Goal: Navigation & Orientation: Go to known website

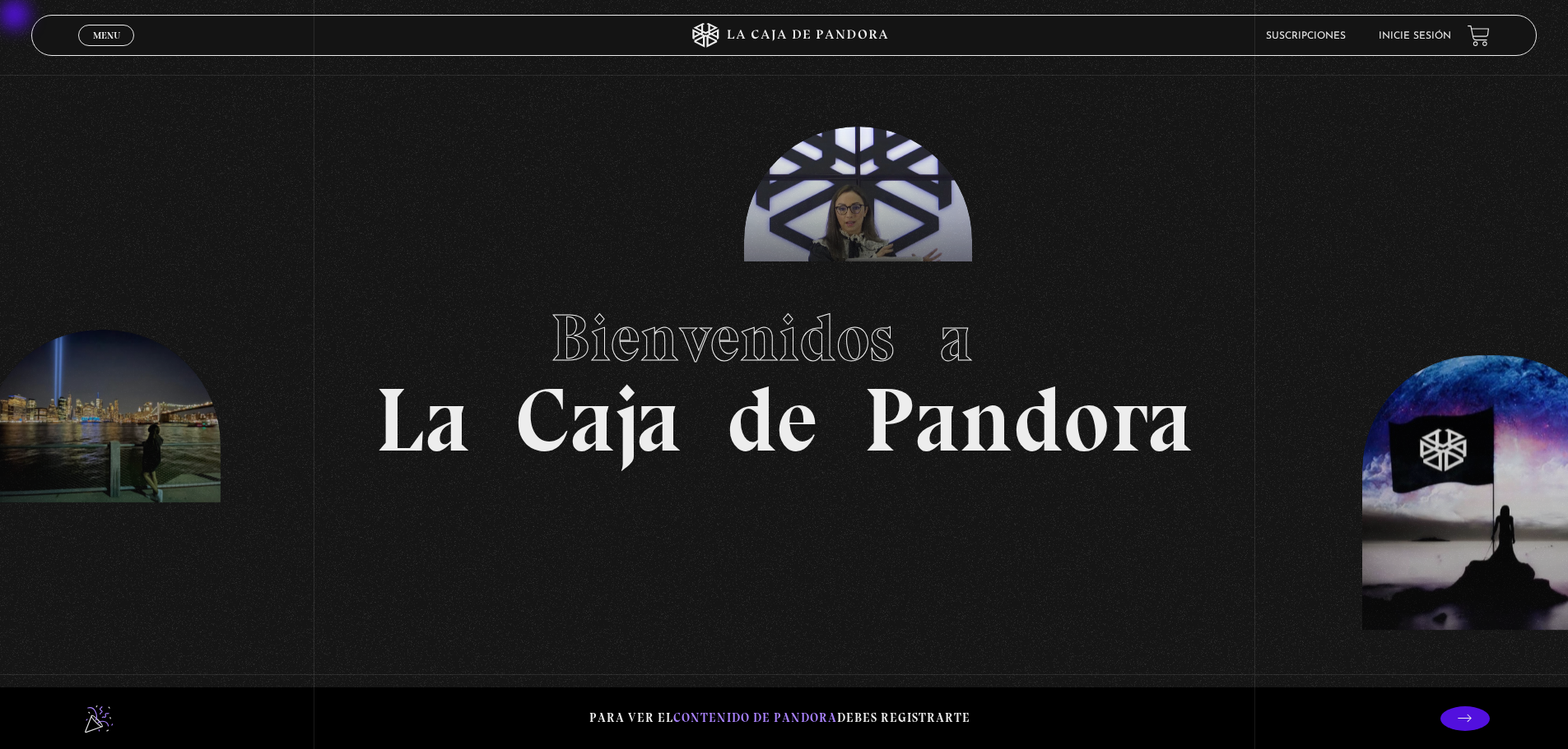
click at [793, 40] on link "Inicie sesión" at bounding box center [1414, 36] width 73 height 10
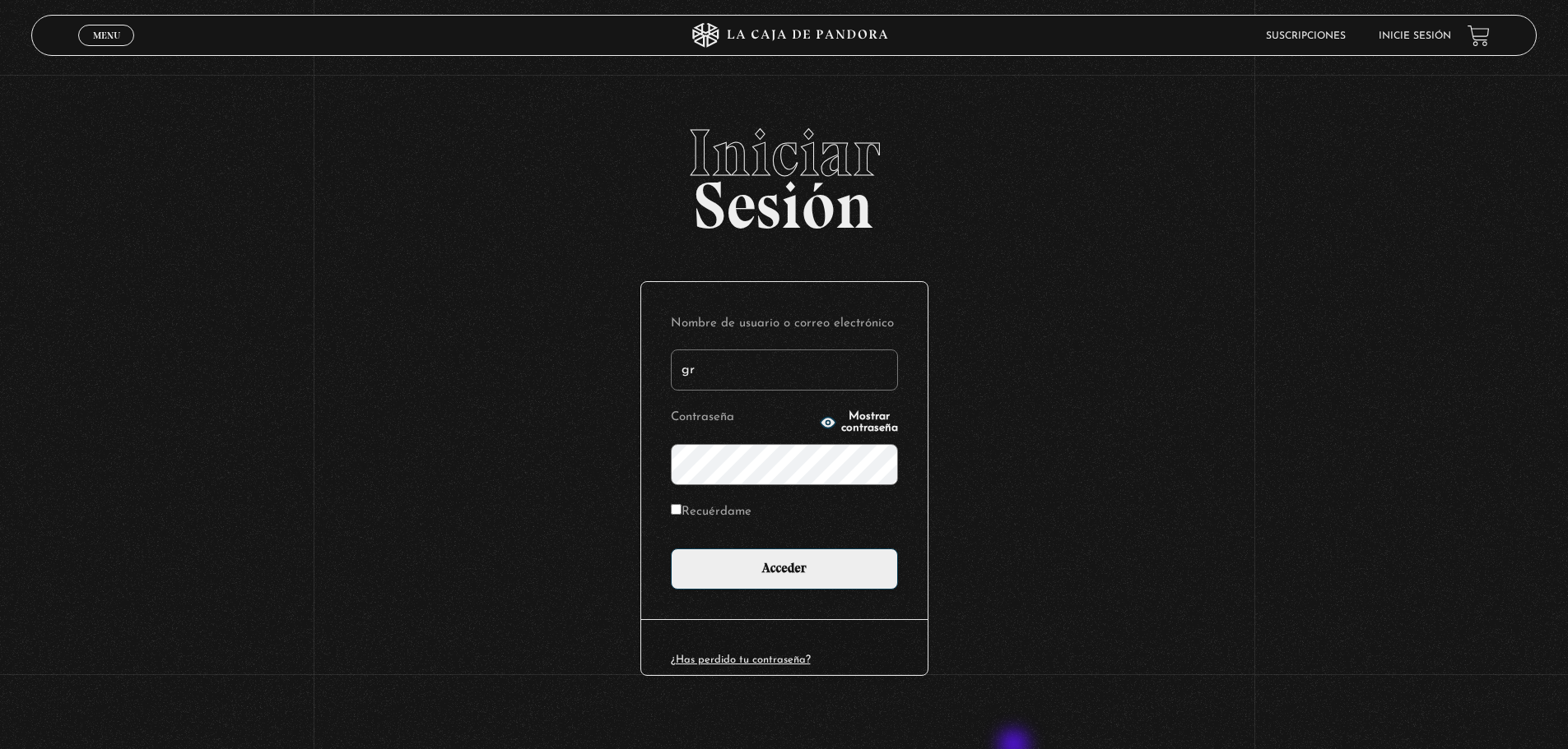
type input "[EMAIL_ADDRESS][DOMAIN_NAME]"
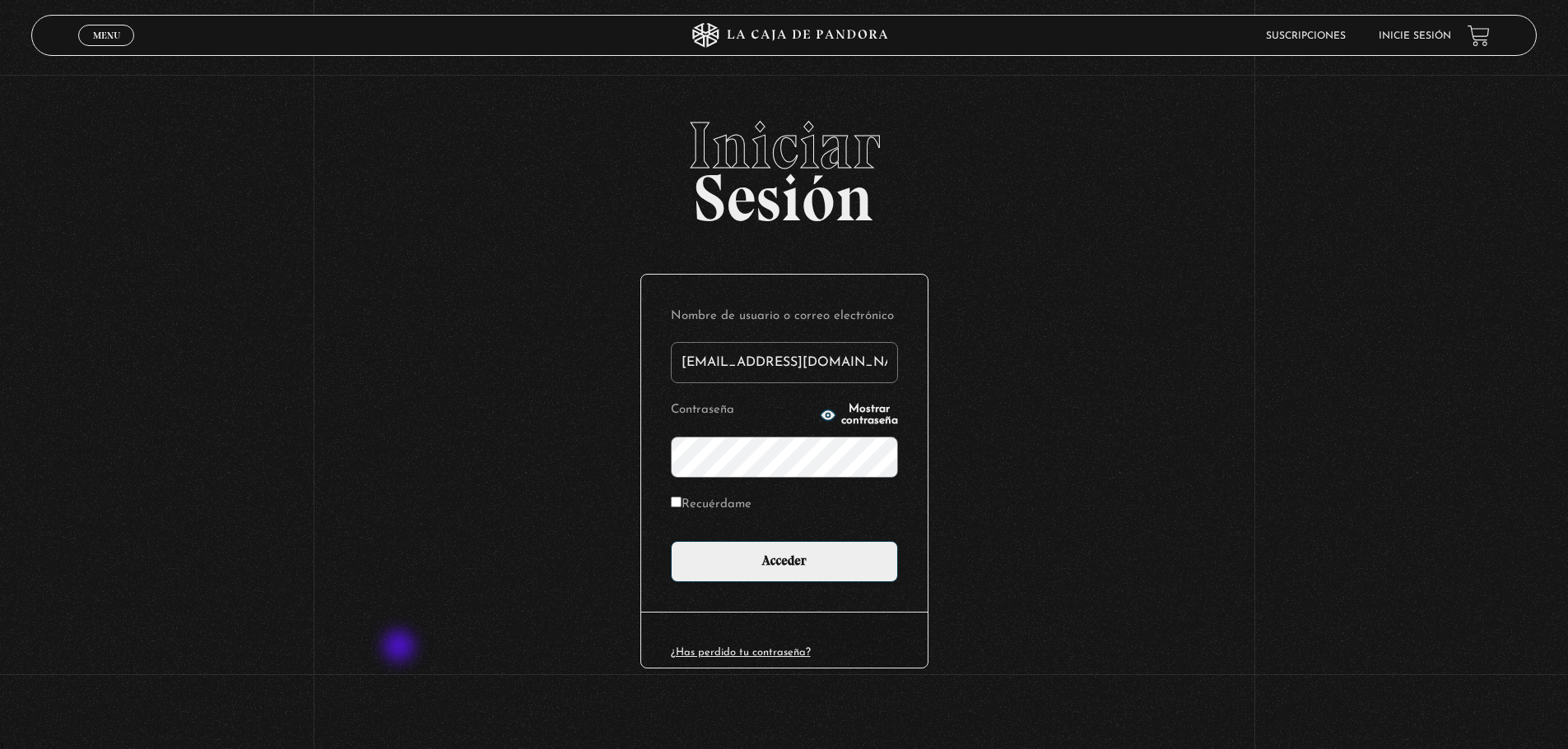
scroll to position [9, 0]
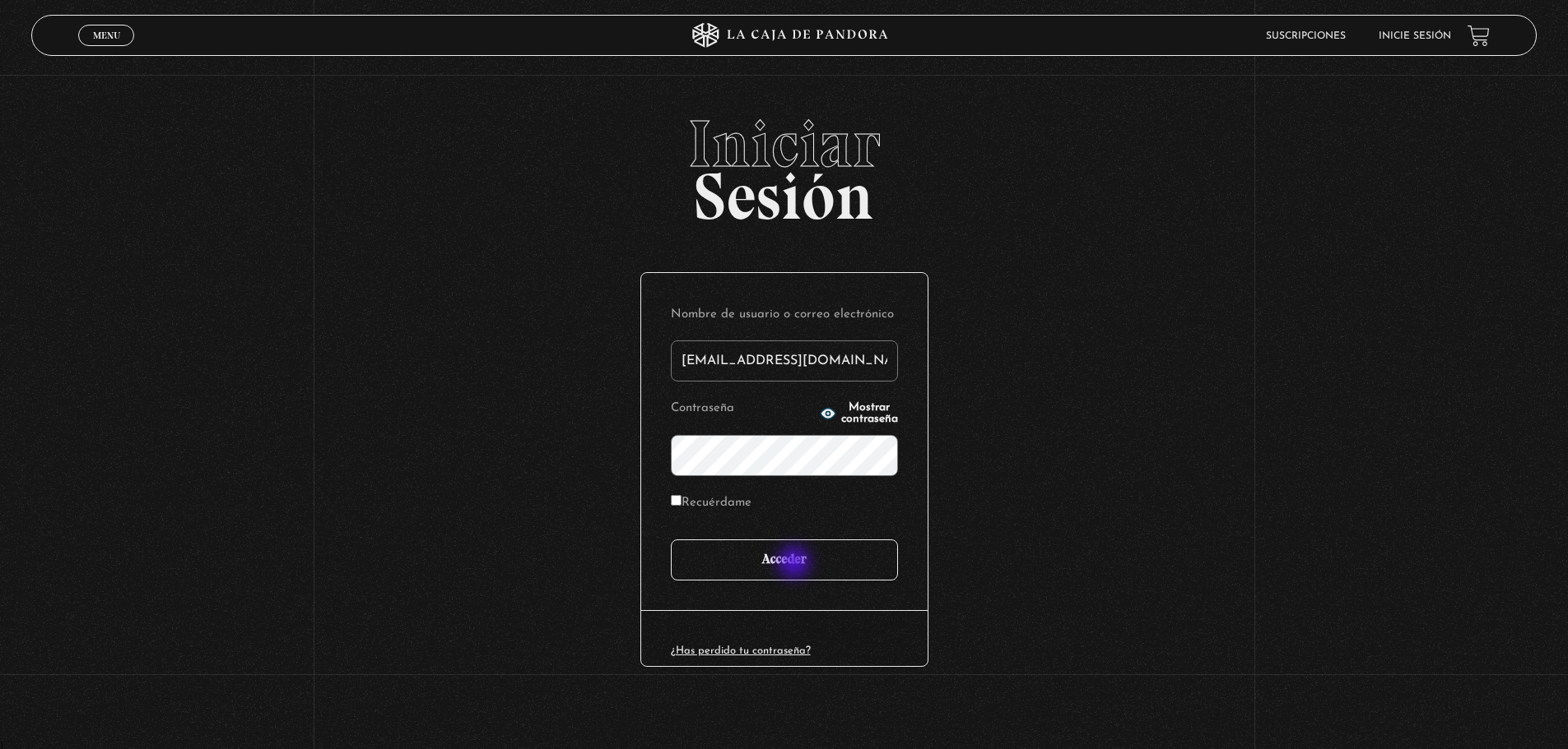
click at [796, 565] on input "Acceder" at bounding box center [784, 559] width 227 height 41
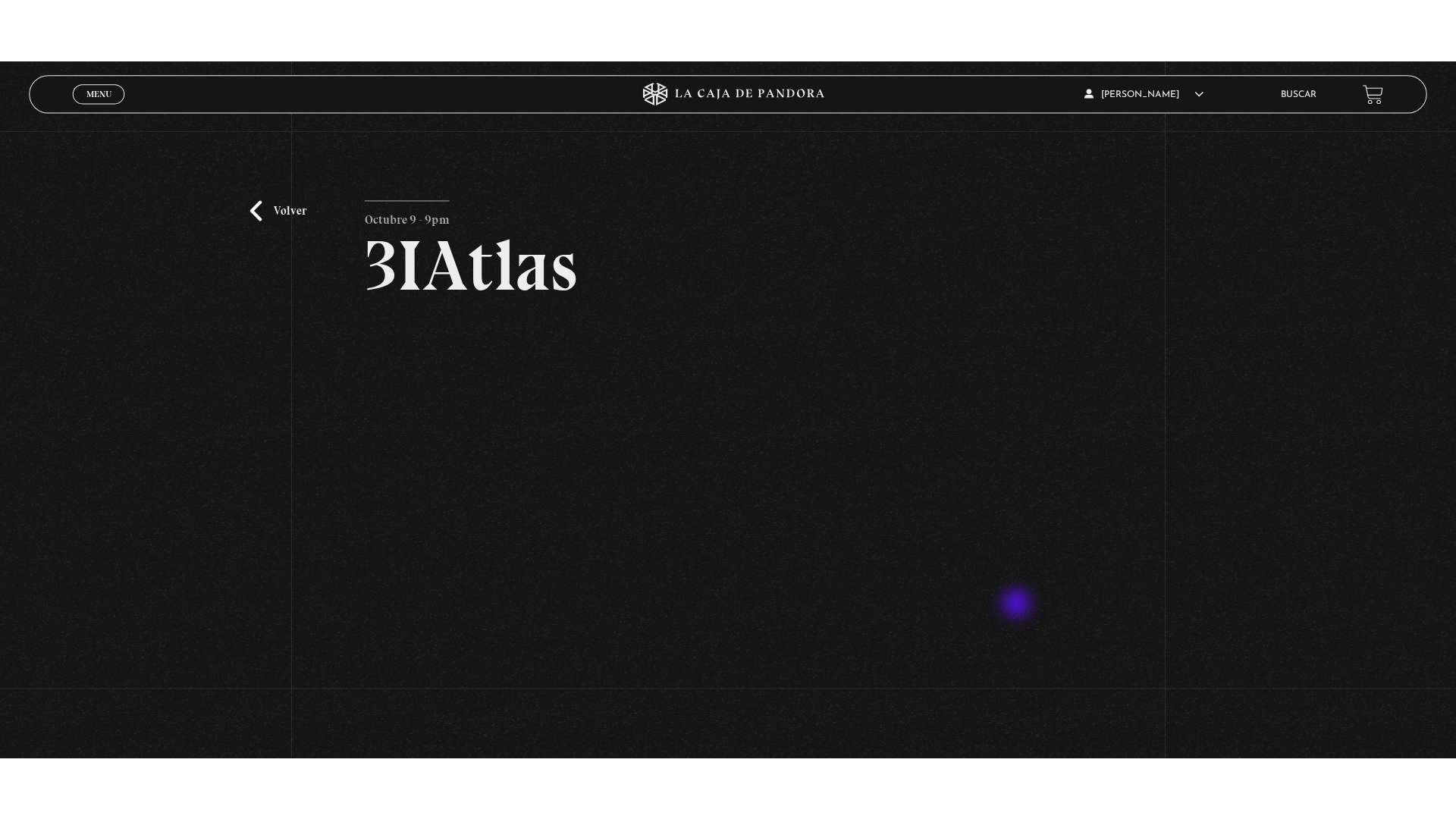
scroll to position [76, 0]
